Goal: Navigation & Orientation: Find specific page/section

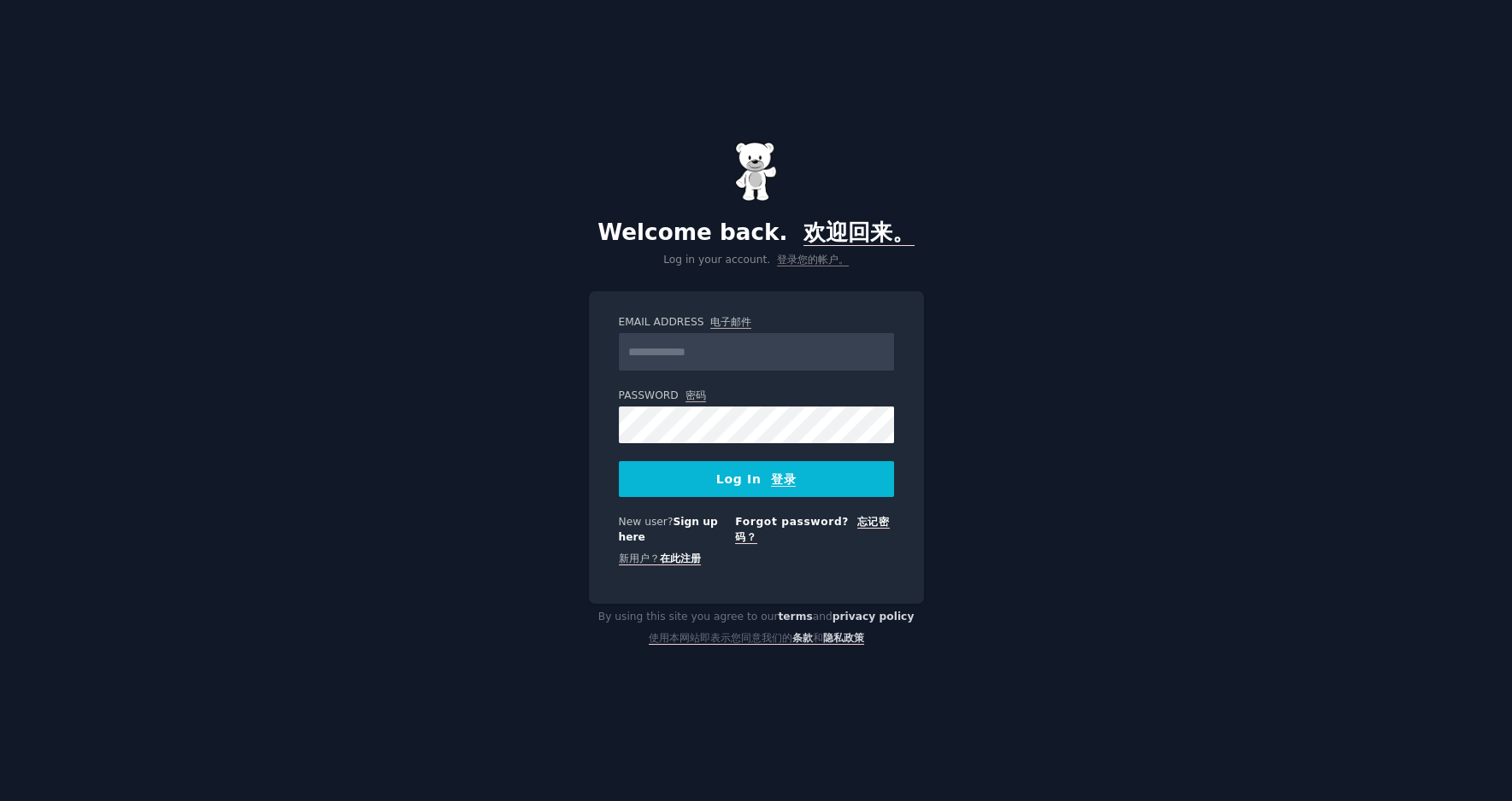
type input "**********"
click at [771, 480] on font "登录" at bounding box center [783, 479] width 25 height 14
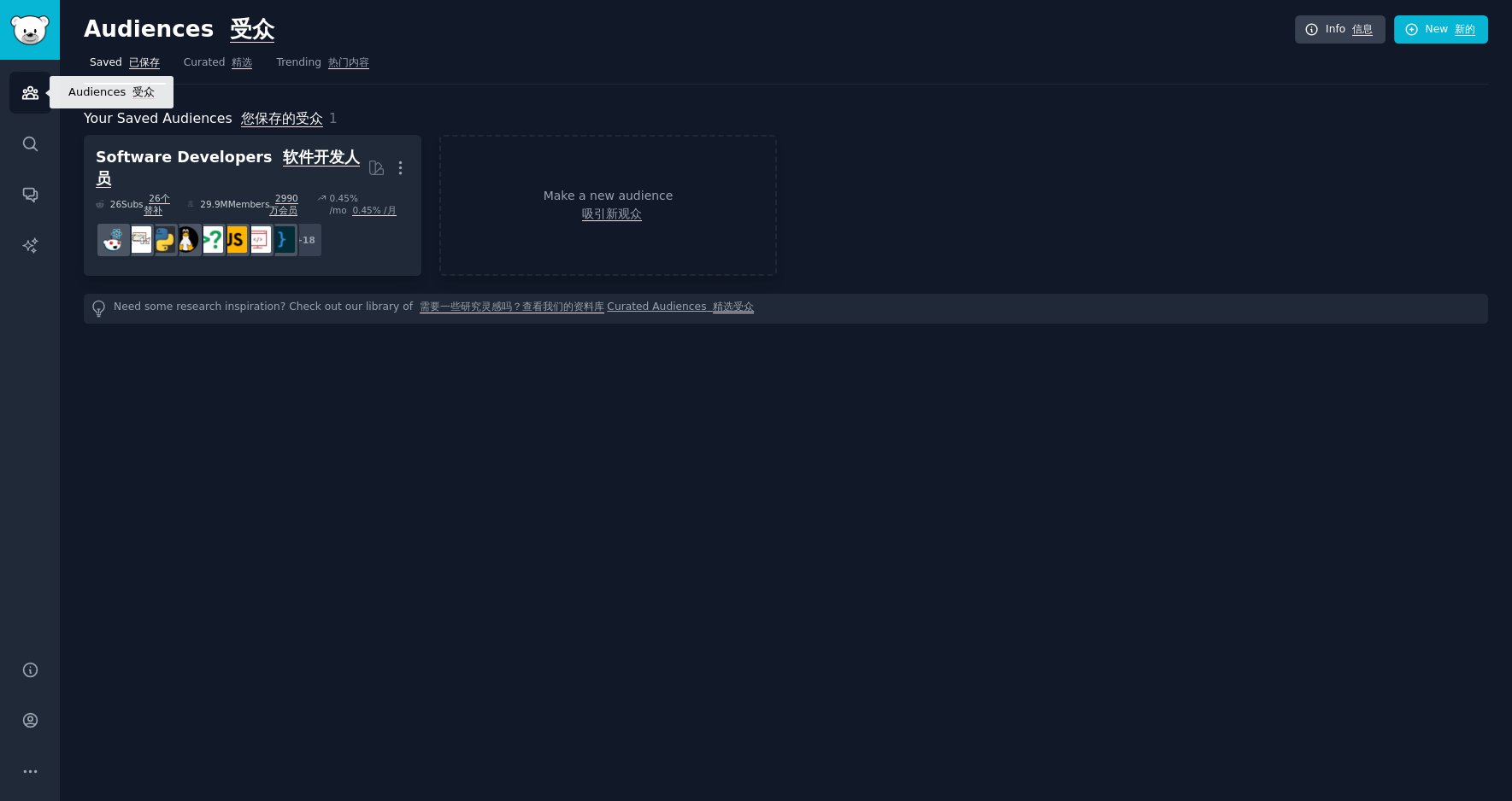
click at [31, 95] on icon "Sidebar" at bounding box center [29, 93] width 15 height 12
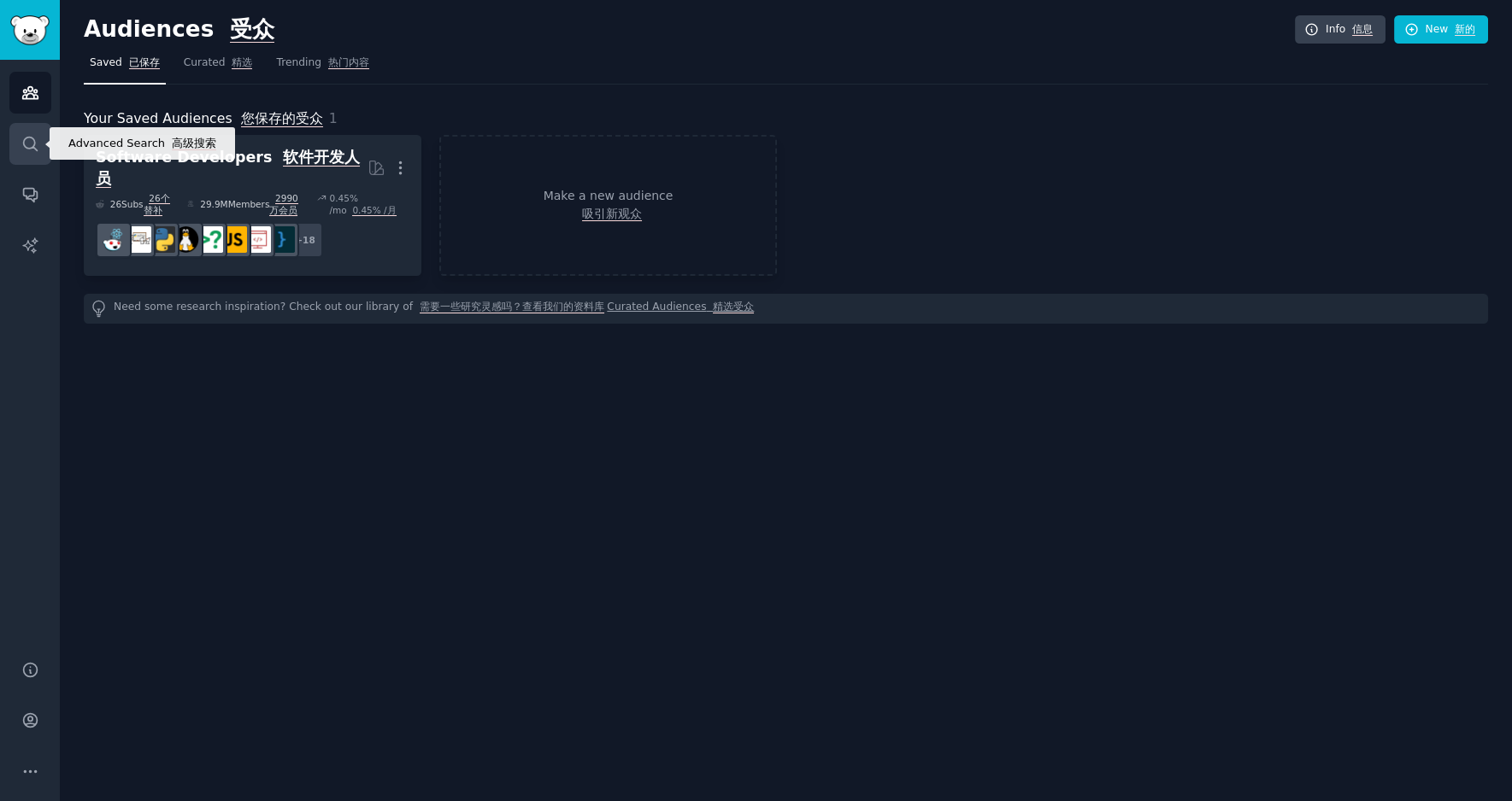
click at [12, 137] on link "Search" at bounding box center [30, 144] width 42 height 42
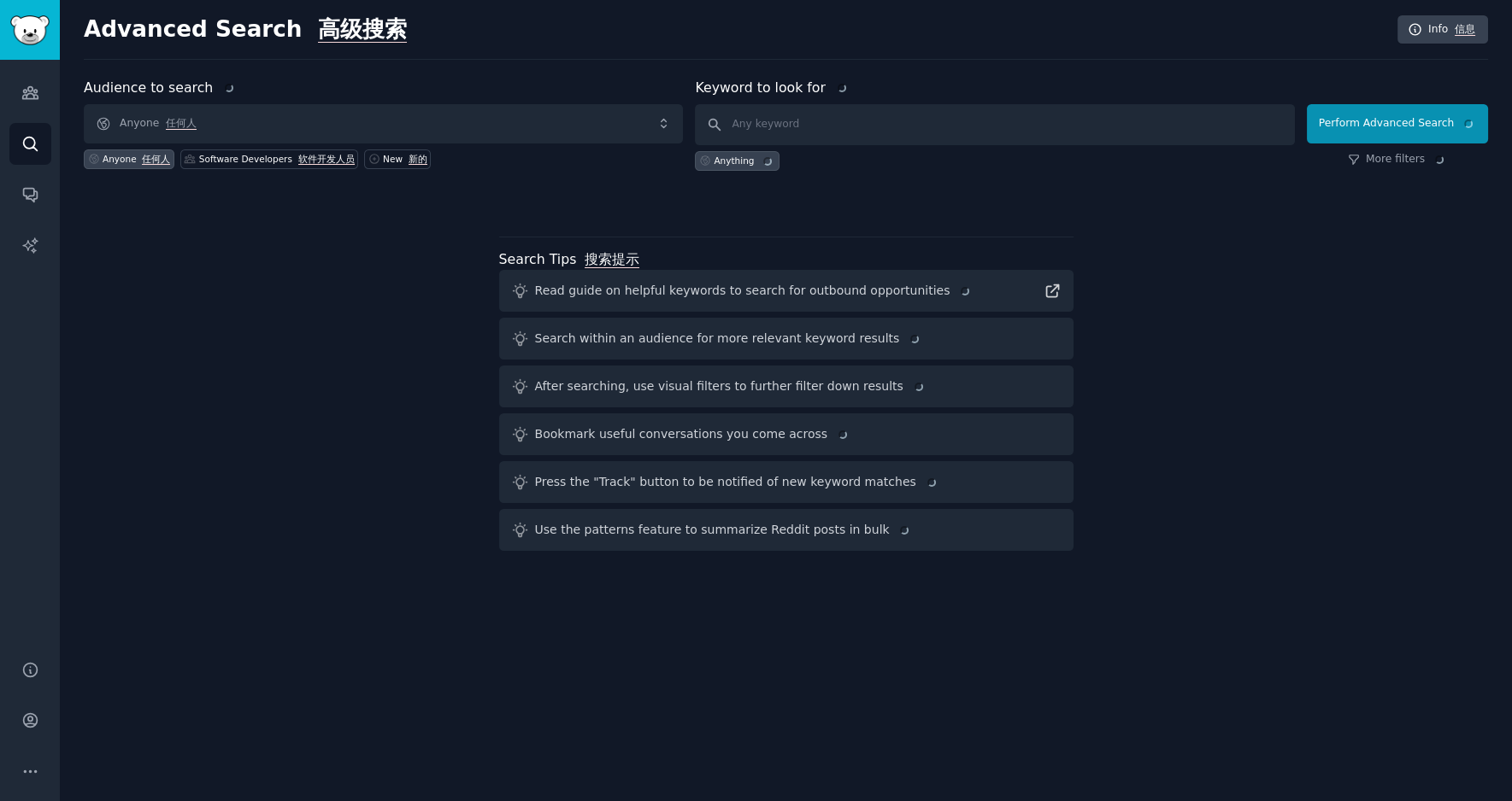
click at [17, 172] on div "Audiences Search Conversations AI Reports" at bounding box center [29, 349] width 60 height 580
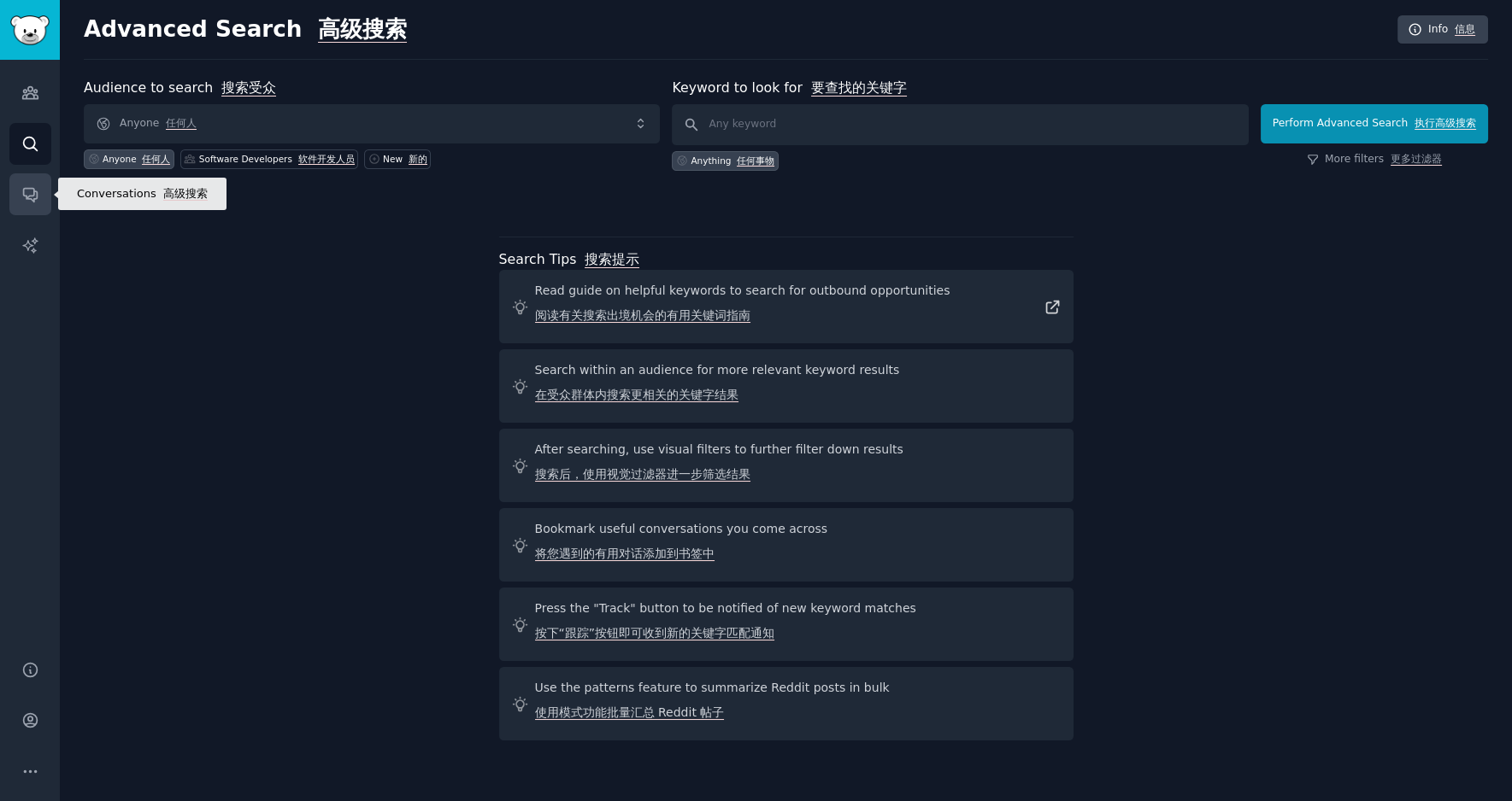
click at [20, 188] on link "Conversations" at bounding box center [30, 194] width 42 height 42
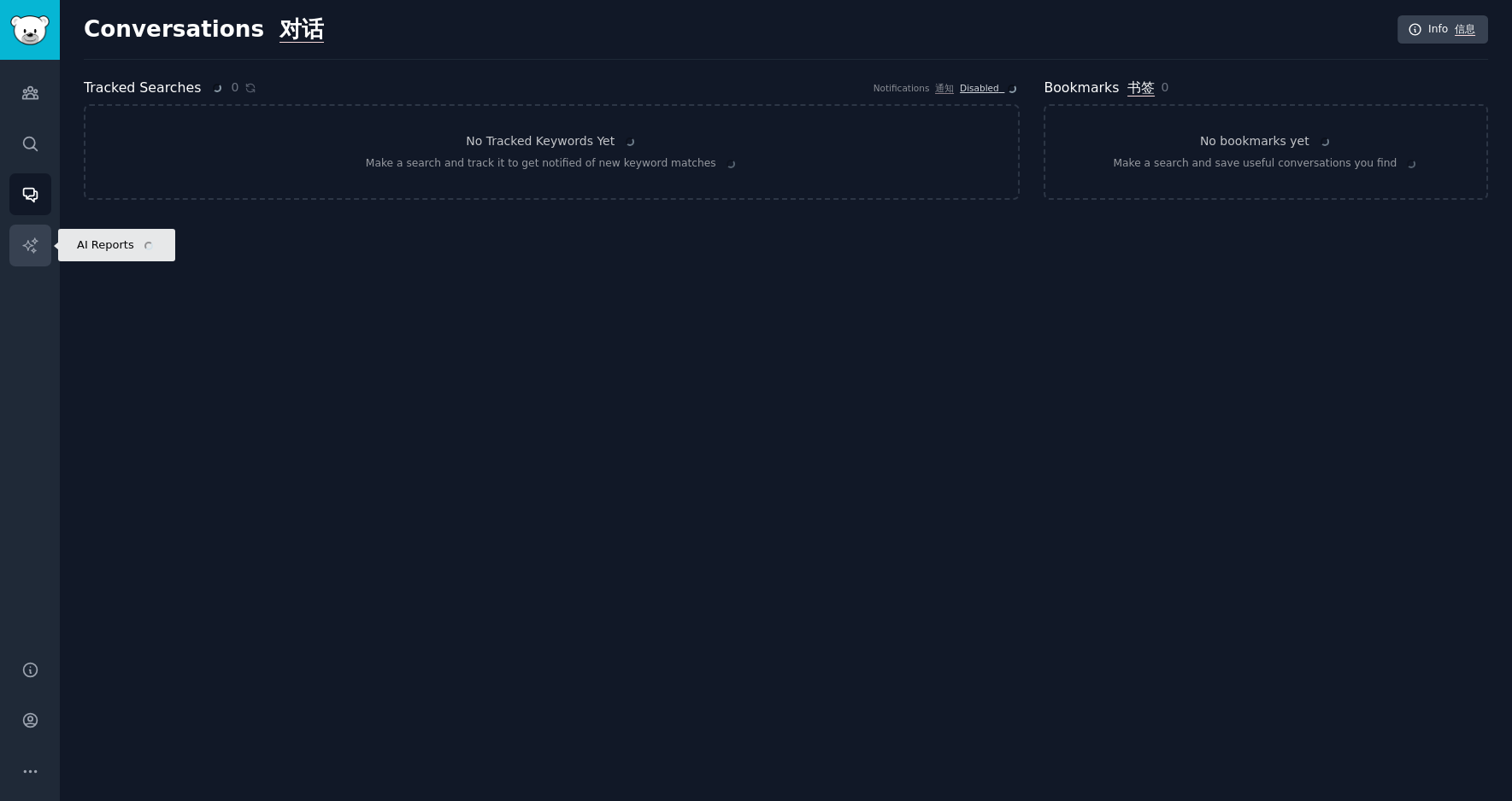
click at [27, 264] on link "AI Reports" at bounding box center [30, 246] width 42 height 42
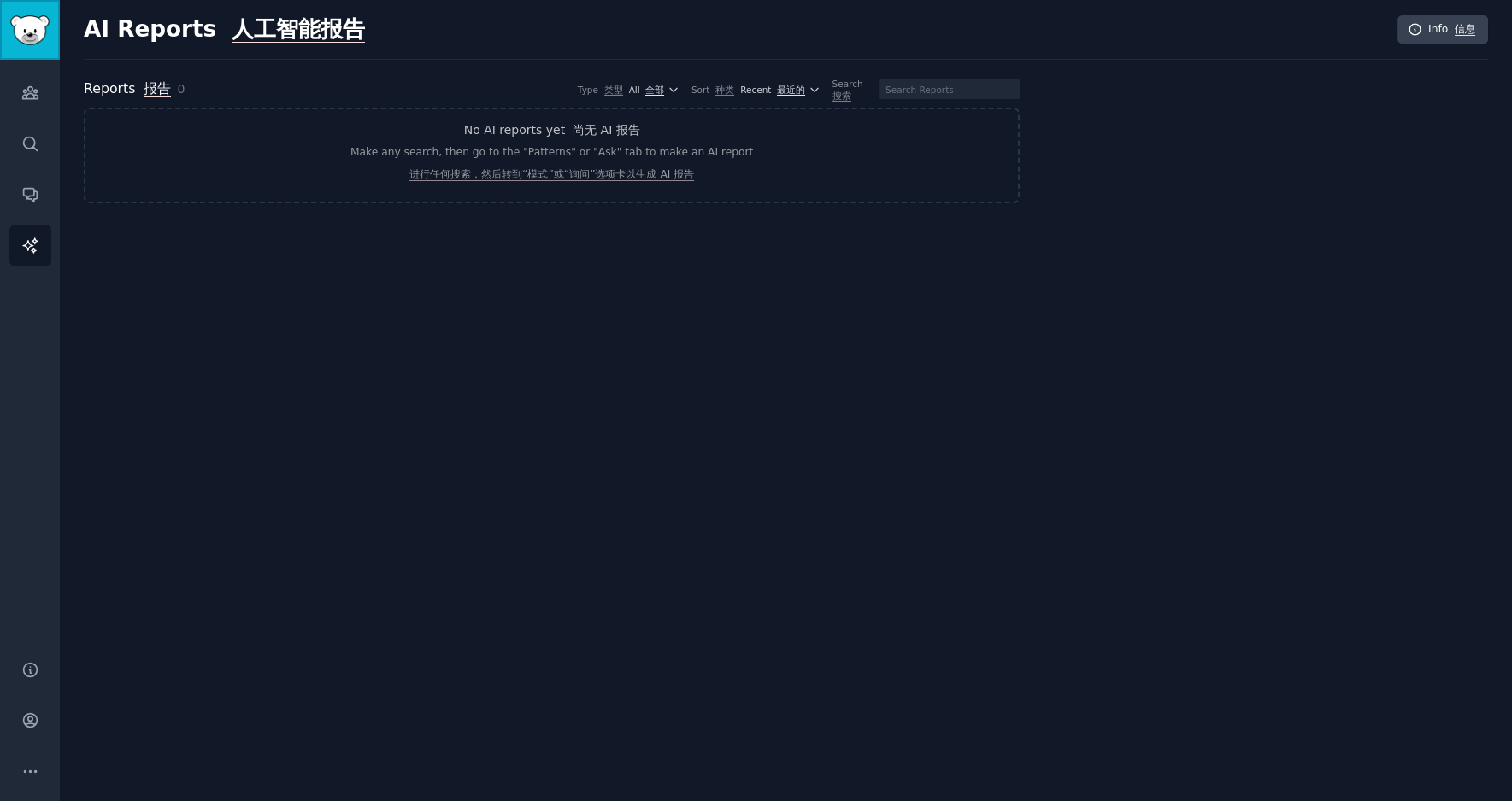
click at [44, 16] on img "Sidebar" at bounding box center [30, 30] width 40 height 30
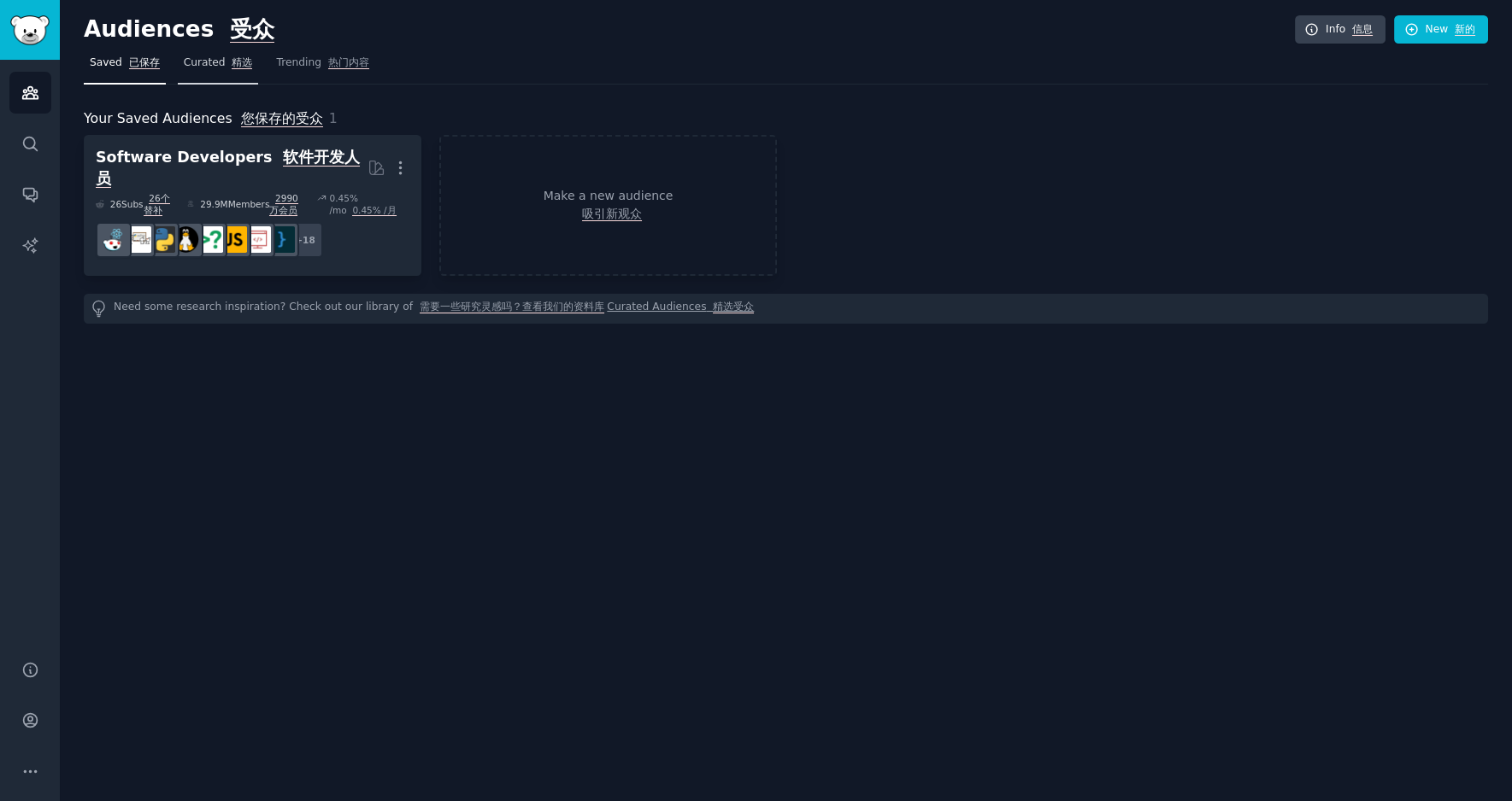
click at [200, 64] on span "Curated 精选" at bounding box center [218, 63] width 69 height 15
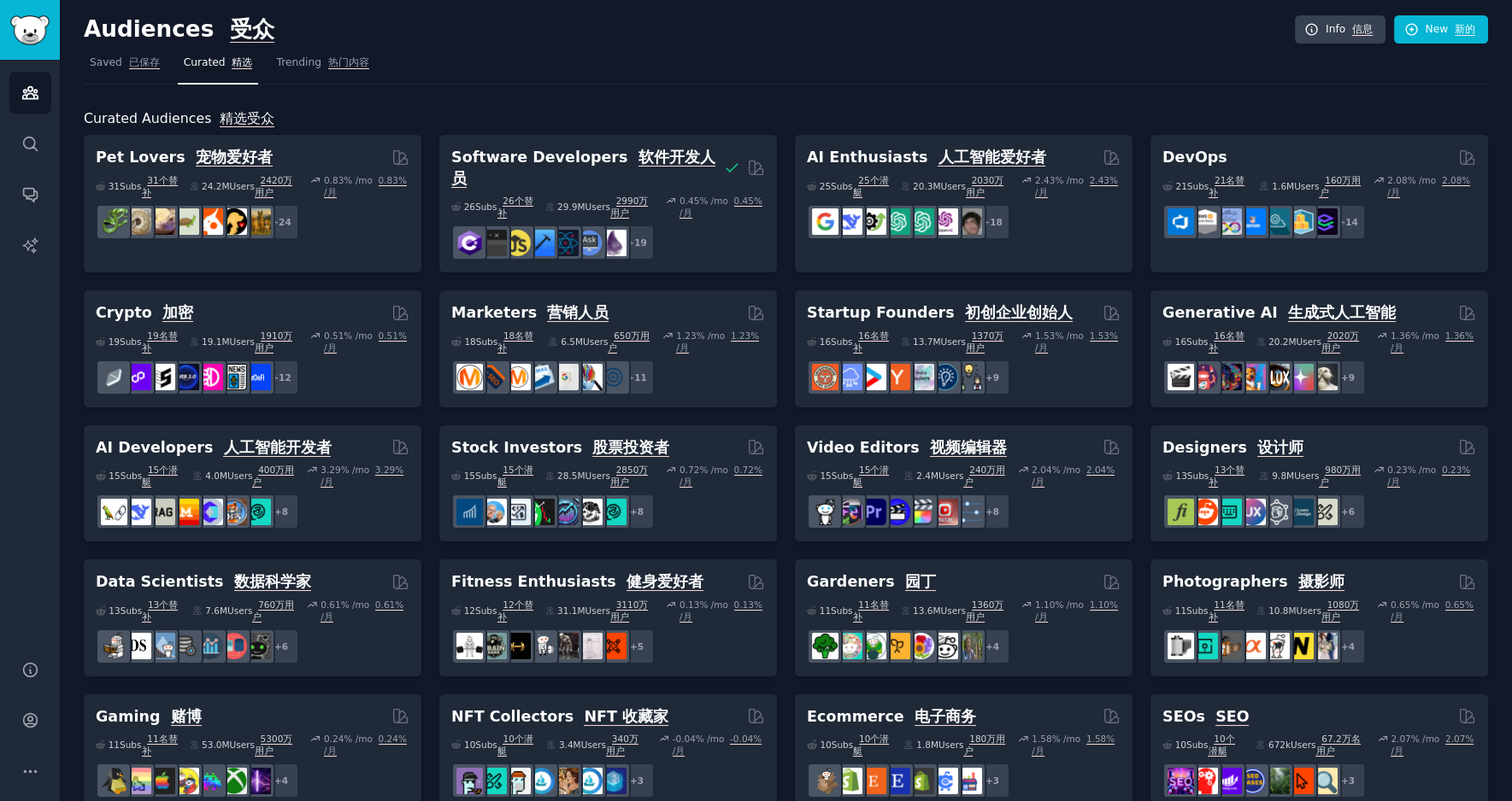
click at [934, 56] on nav "Saved 已保存 Curated 精选 Trending 热门内容" at bounding box center [786, 66] width 1404 height 35
